Goal: Answer question/provide support: Share knowledge or assist other users

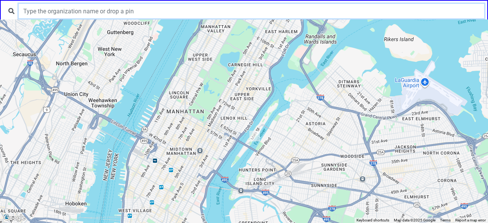
click at [109, 11] on input "text" at bounding box center [251, 11] width 465 height 14
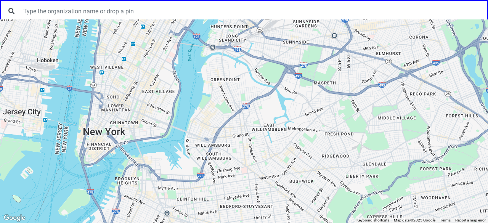
drag, startPoint x: 232, startPoint y: 195, endPoint x: 188, endPoint y: 22, distance: 177.8
click at [191, 24] on div at bounding box center [244, 121] width 488 height 204
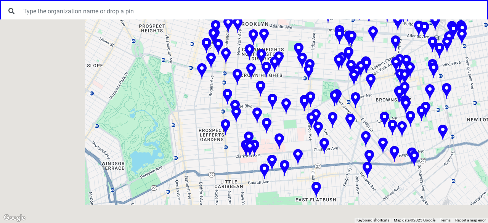
drag, startPoint x: 172, startPoint y: 133, endPoint x: 282, endPoint y: 96, distance: 116.1
click at [277, 96] on img at bounding box center [273, 102] width 10 height 17
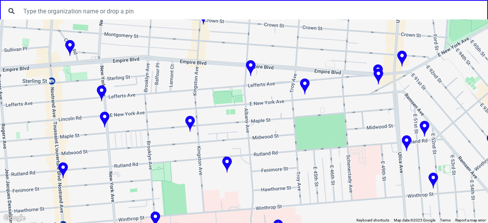
drag, startPoint x: 303, startPoint y: 95, endPoint x: 305, endPoint y: 99, distance: 5.0
click at [306, 97] on div "To navigate, press the arrow keys." at bounding box center [244, 121] width 488 height 204
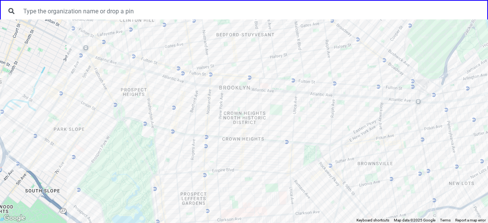
drag, startPoint x: 300, startPoint y: 94, endPoint x: 242, endPoint y: 192, distance: 113.1
click at [242, 192] on div at bounding box center [244, 121] width 488 height 204
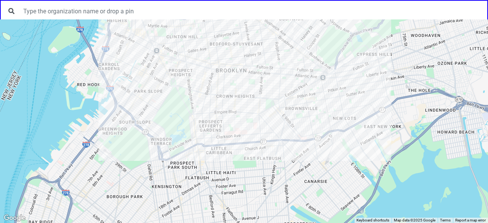
drag, startPoint x: 253, startPoint y: 147, endPoint x: 248, endPoint y: 114, distance: 32.9
click at [251, 110] on div at bounding box center [244, 121] width 488 height 204
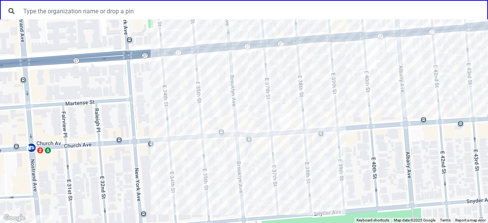
click at [230, 114] on div at bounding box center [244, 121] width 488 height 204
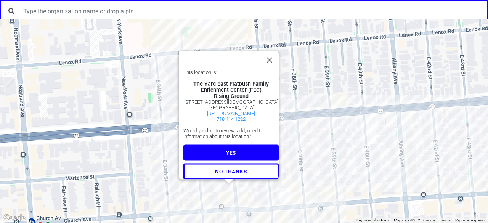
click at [228, 150] on span "YES" at bounding box center [231, 153] width 10 height 6
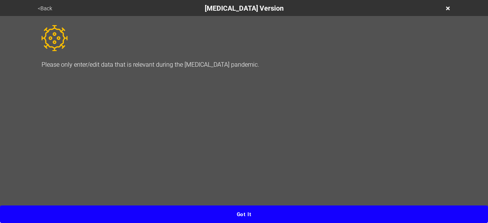
click at [240, 210] on button "Got it" at bounding box center [244, 214] width 488 height 18
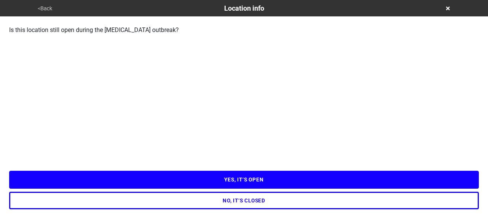
click at [187, 175] on button "YES, IT’S OPEN" at bounding box center [244, 180] width 470 height 18
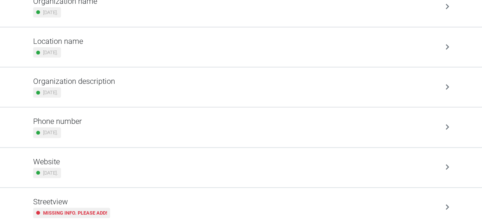
scroll to position [132, 0]
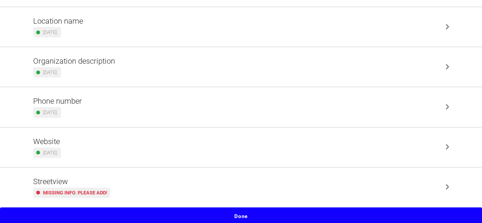
click at [83, 190] on small "Missing info. Please add!" at bounding box center [75, 192] width 64 height 7
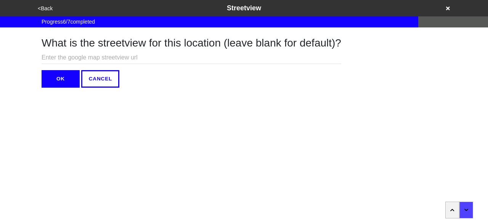
click at [45, 7] on button "<Back" at bounding box center [44, 8] width 19 height 9
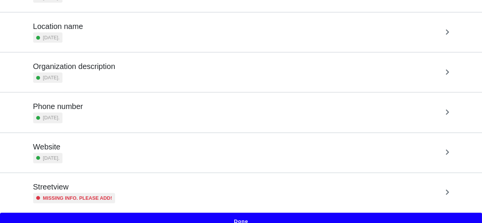
scroll to position [132, 0]
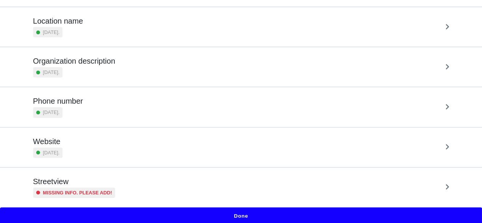
click at [107, 182] on h5 "Streetview" at bounding box center [74, 181] width 82 height 9
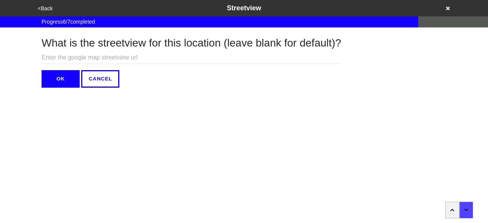
click at [43, 12] on button "<Back" at bounding box center [44, 8] width 19 height 9
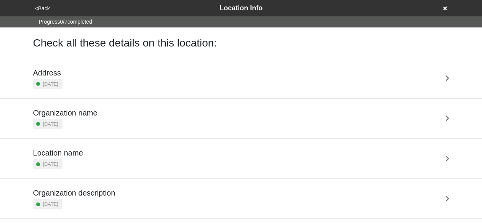
click at [446, 10] on icon at bounding box center [445, 8] width 4 height 4
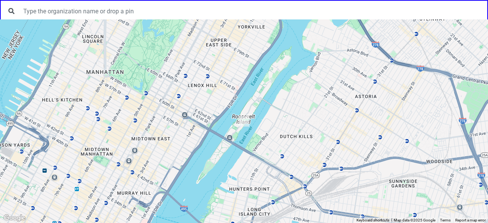
click at [317, 131] on div at bounding box center [244, 121] width 488 height 204
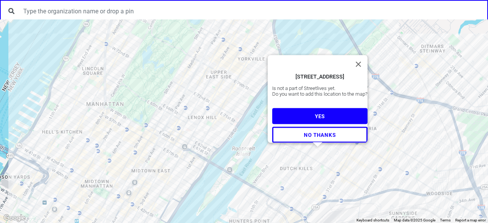
click at [322, 114] on button "YES" at bounding box center [319, 116] width 95 height 16
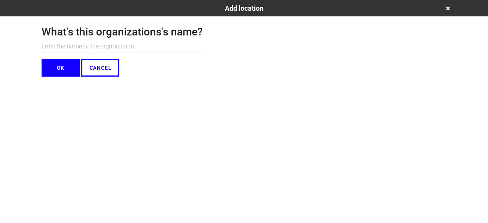
click at [133, 44] on input "text" at bounding box center [122, 46] width 161 height 13
type input "f"
click at [54, 73] on button "OK" at bounding box center [61, 68] width 38 height 18
